Goal: Task Accomplishment & Management: Manage account settings

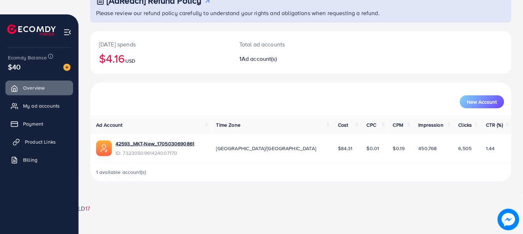
scroll to position [28, 0]
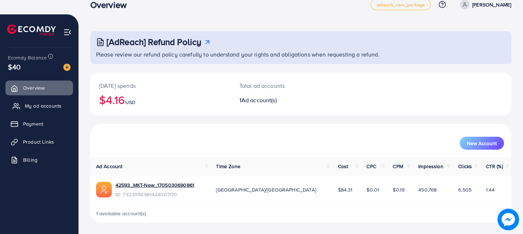
click at [42, 106] on span "My ad accounts" at bounding box center [43, 105] width 37 height 7
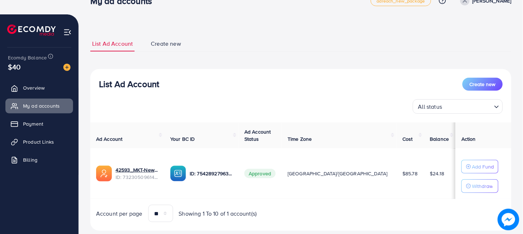
scroll to position [35, 0]
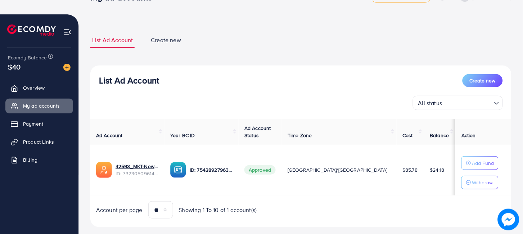
click at [246, 204] on div "Account per page ** ** ** *** Showing 1 To 10 of 1 account(s)" at bounding box center [176, 209] width 161 height 17
click at [30, 86] on span "Overview" at bounding box center [36, 87] width 22 height 7
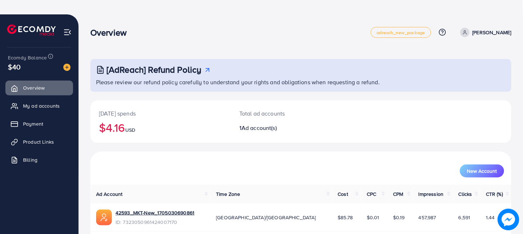
scroll to position [28, 0]
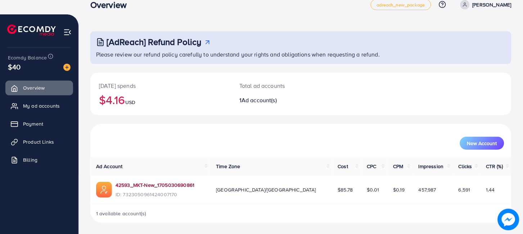
click at [165, 183] on link "42593_MKT-New_1705030690861" at bounding box center [155, 185] width 79 height 7
click at [58, 100] on link "My ad accounts" at bounding box center [39, 106] width 68 height 14
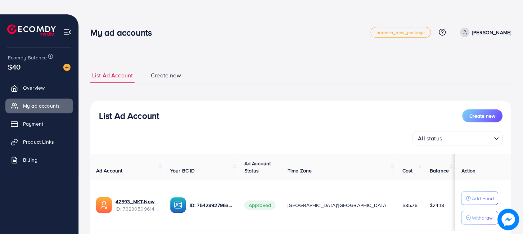
scroll to position [49, 0]
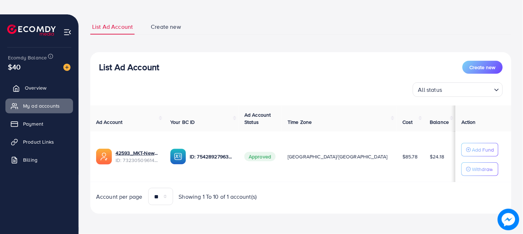
click at [37, 88] on span "Overview" at bounding box center [36, 87] width 22 height 7
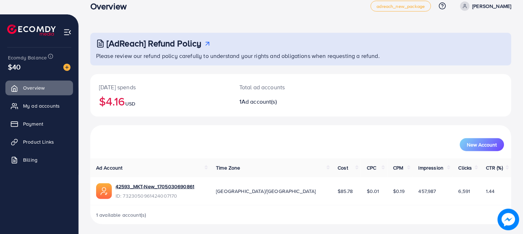
scroll to position [28, 0]
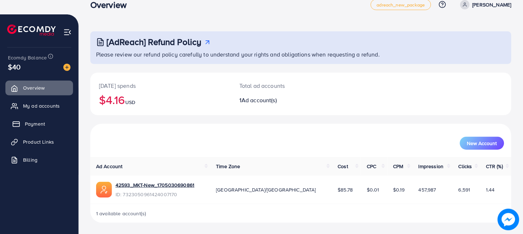
click at [42, 125] on span "Payment" at bounding box center [35, 123] width 20 height 7
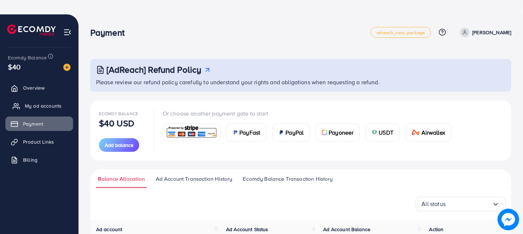
click at [30, 106] on span "My ad accounts" at bounding box center [43, 105] width 37 height 7
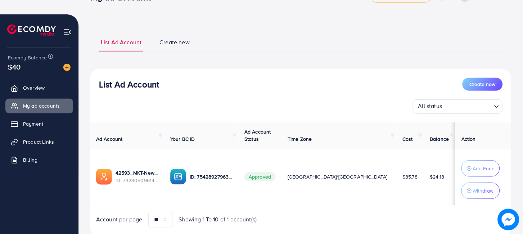
scroll to position [37, 0]
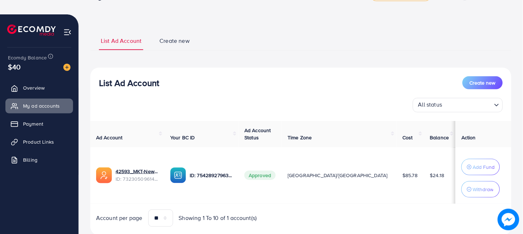
drag, startPoint x: 131, startPoint y: 170, endPoint x: 81, endPoint y: 168, distance: 50.5
click at [81, 168] on div "List Ad Account Create new List Ad Account Create new All status Loading... Ad …" at bounding box center [301, 117] width 445 height 278
click at [132, 168] on span "42593_MKT-New_1705030690861" at bounding box center [145, 167] width 76 height 7
click at [122, 171] on div "42593_MKT-New_1705030690861 7323050961424007170" at bounding box center [145, 170] width 85 height 19
click at [231, 174] on div "7542892796370649089" at bounding box center [237, 177] width 63 height 12
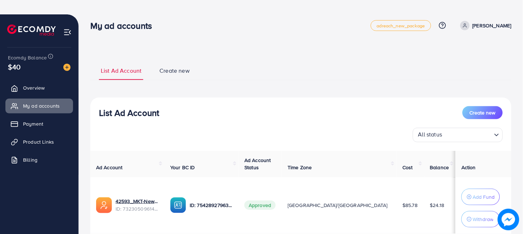
scroll to position [0, 0]
